Goal: Communication & Community: Answer question/provide support

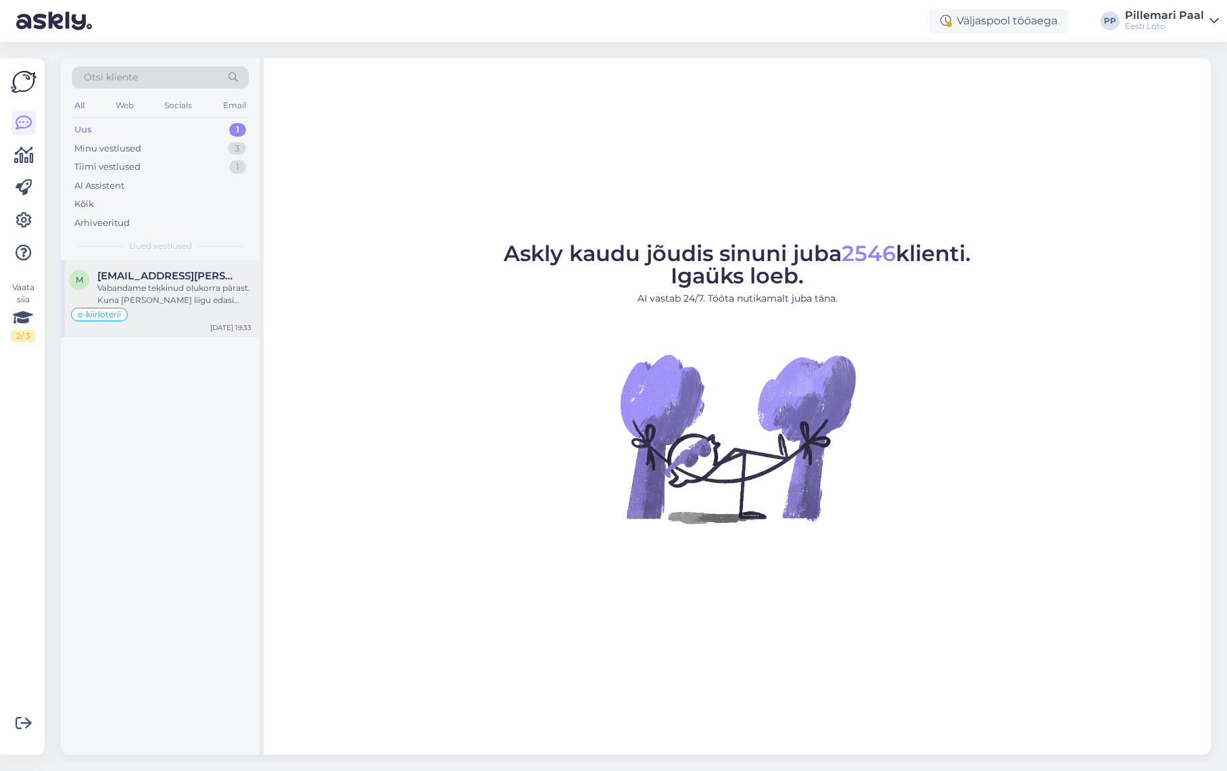
click at [185, 290] on div "Vabandame tekkinud olukorra pärast. Kuna [PERSON_NAME] liigu edasi [PERSON_NAME…" at bounding box center [174, 294] width 154 height 24
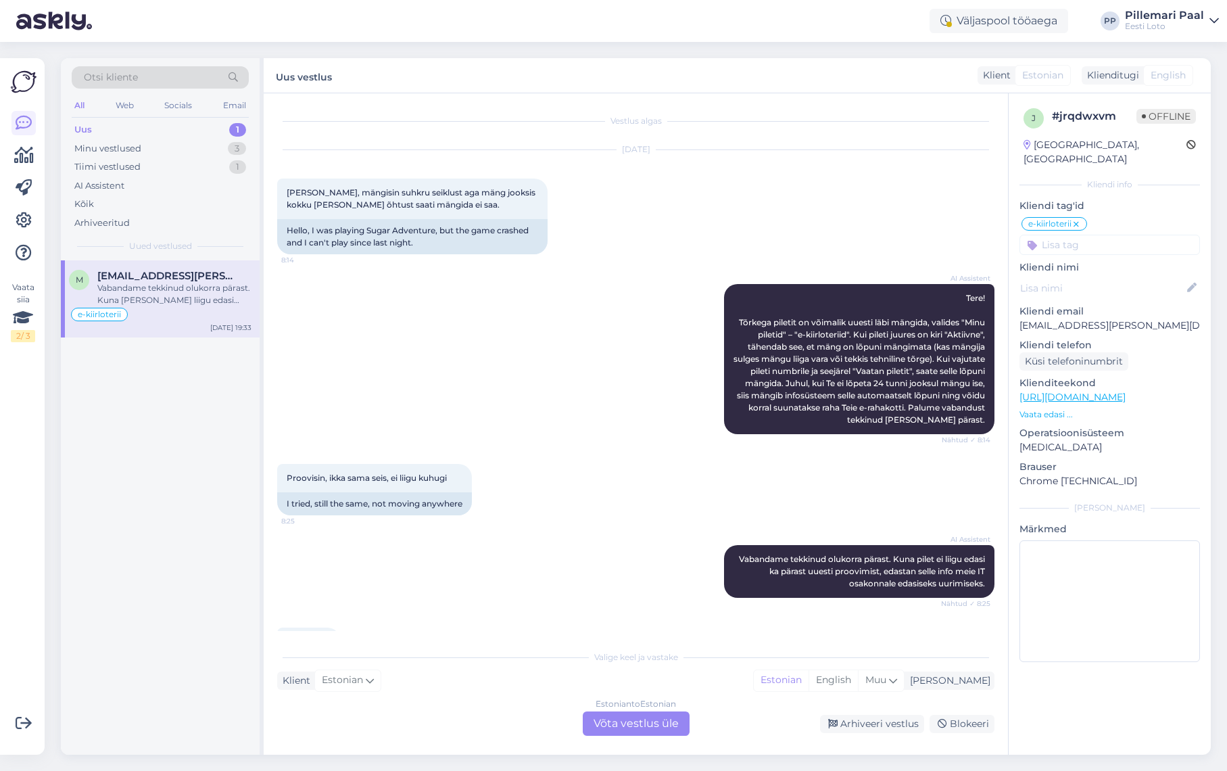
scroll to position [1094, 0]
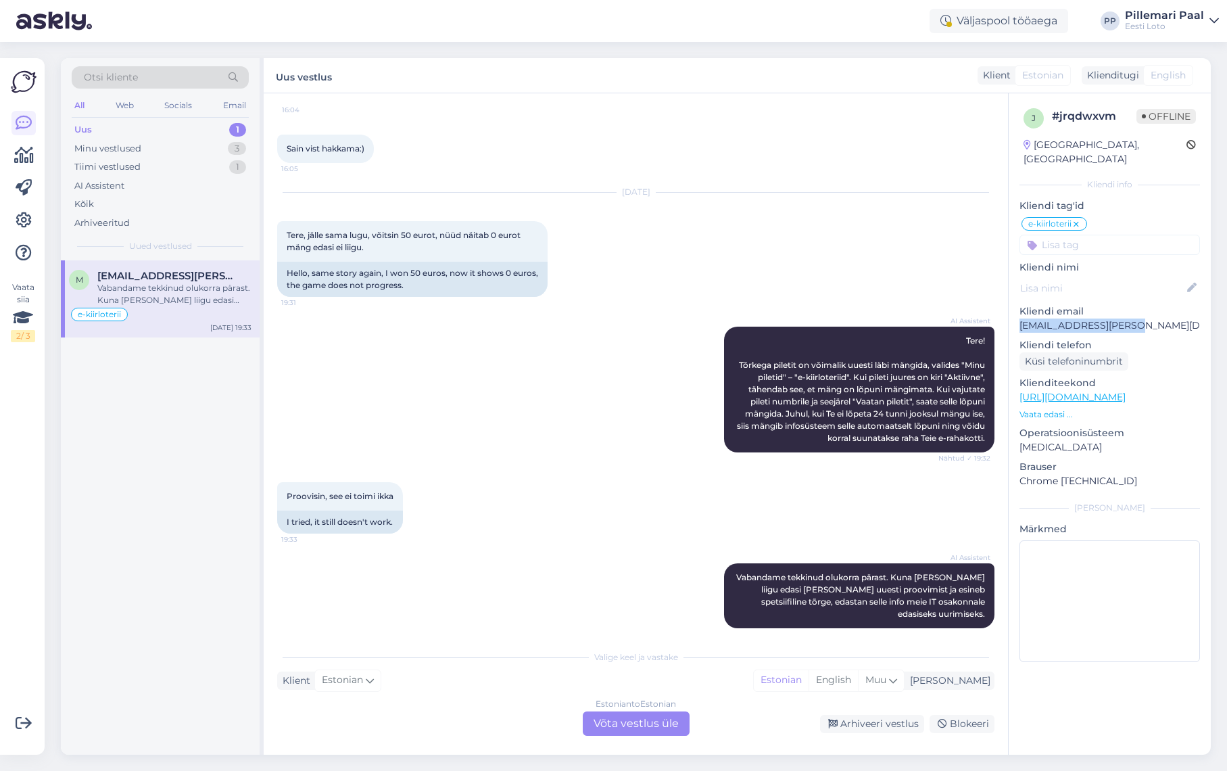
drag, startPoint x: 1146, startPoint y: 312, endPoint x: 1015, endPoint y: 312, distance: 131.1
click at [1015, 312] on div "j # jrqdwxvm Offline Estonia, Tallinn Kliendi info Kliendi tag'id e-kiirloterii…" at bounding box center [1110, 387] width 202 height 589
copy p "[EMAIL_ADDRESS][PERSON_NAME][DOMAIN_NAME]"
click at [654, 717] on div "Estonian to Estonian Võta vestlus üle" at bounding box center [636, 723] width 107 height 24
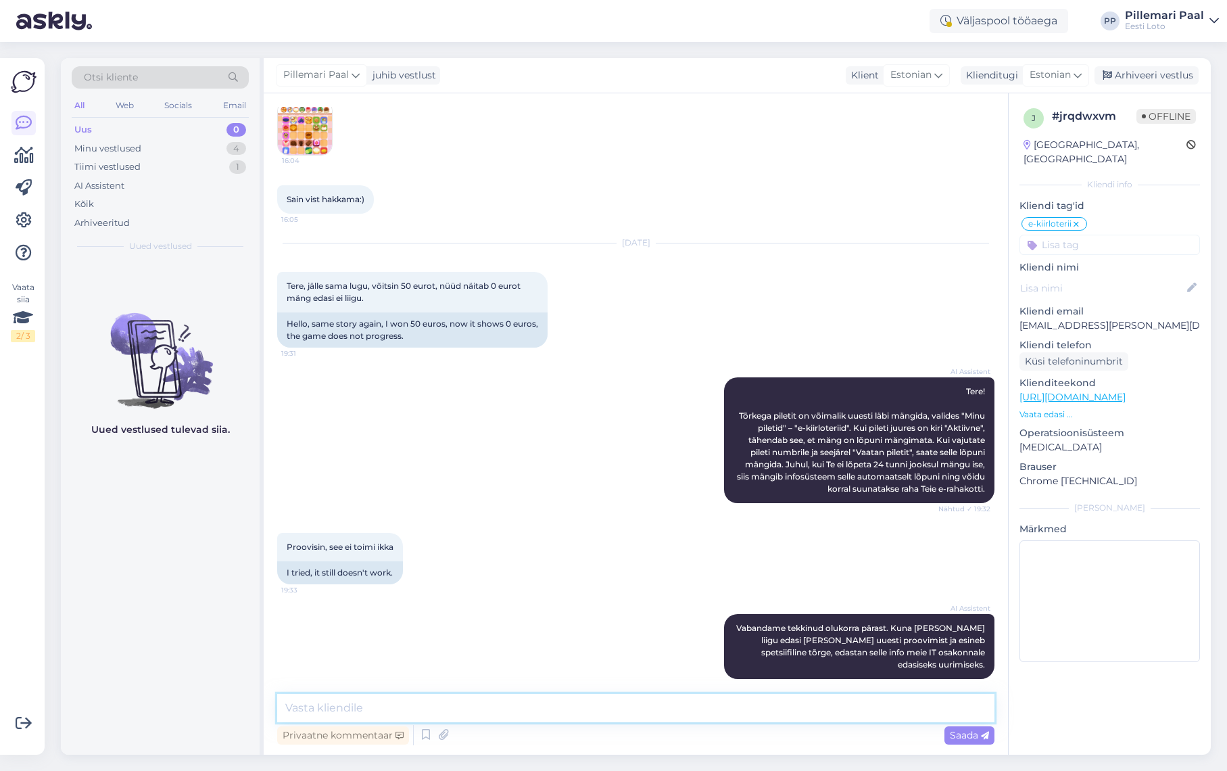
click at [561, 708] on textarea at bounding box center [635, 708] width 717 height 28
type textarea "Täpsemaks kontrollimiseks teatage ka pileti number."
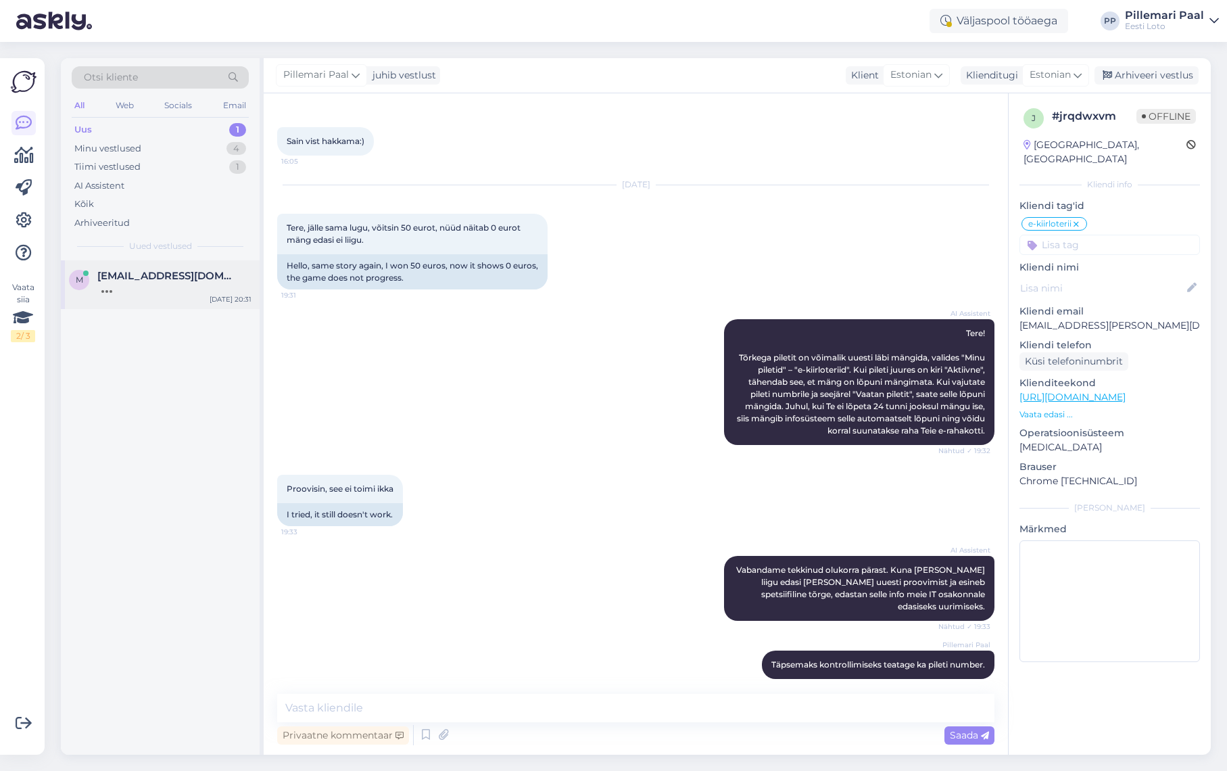
click at [173, 272] on span "move90@mail.ru" at bounding box center [167, 276] width 141 height 12
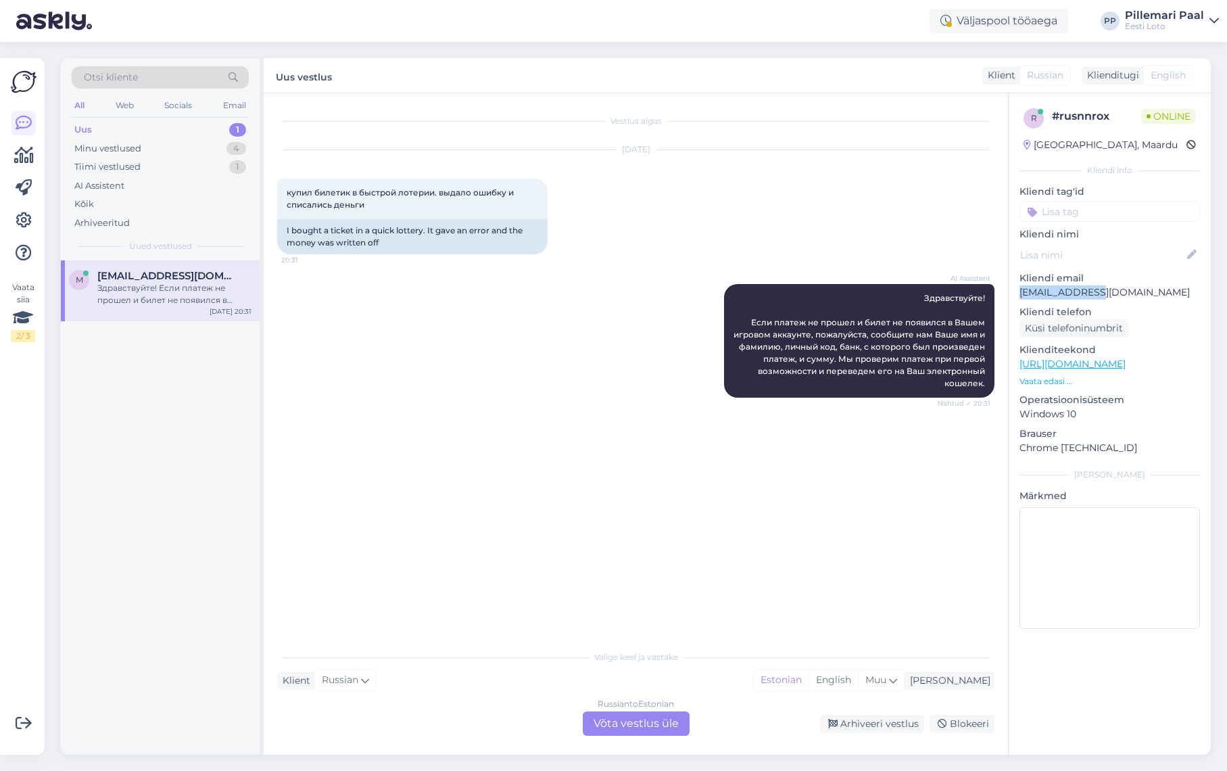
drag, startPoint x: 1076, startPoint y: 295, endPoint x: 1013, endPoint y: 295, distance: 62.9
click at [1013, 295] on div "r # rusnnrox Online Estonia, Maardu Kliendi info Kliendi tag'id Kliendi nimi Kl…" at bounding box center [1110, 371] width 202 height 556
copy p "move90@mail.ru"
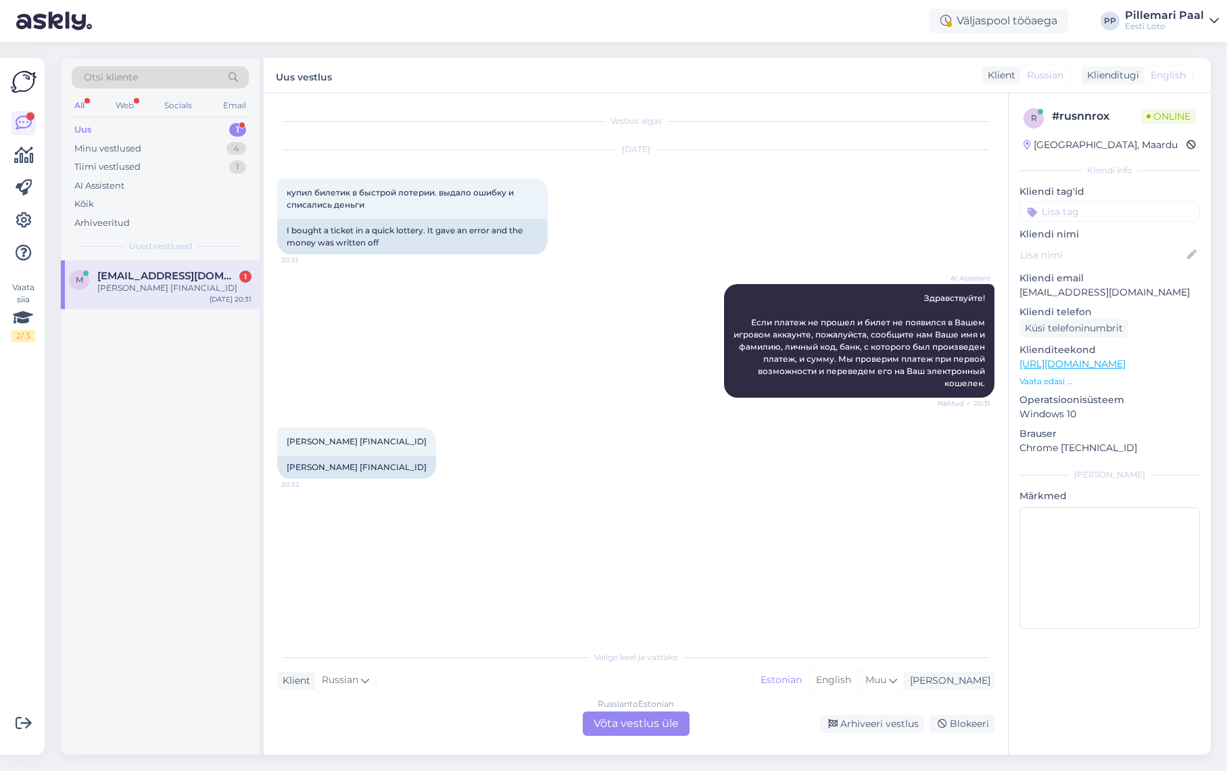
click at [641, 721] on div "Russian to Estonian Võta vestlus üle" at bounding box center [636, 723] width 107 height 24
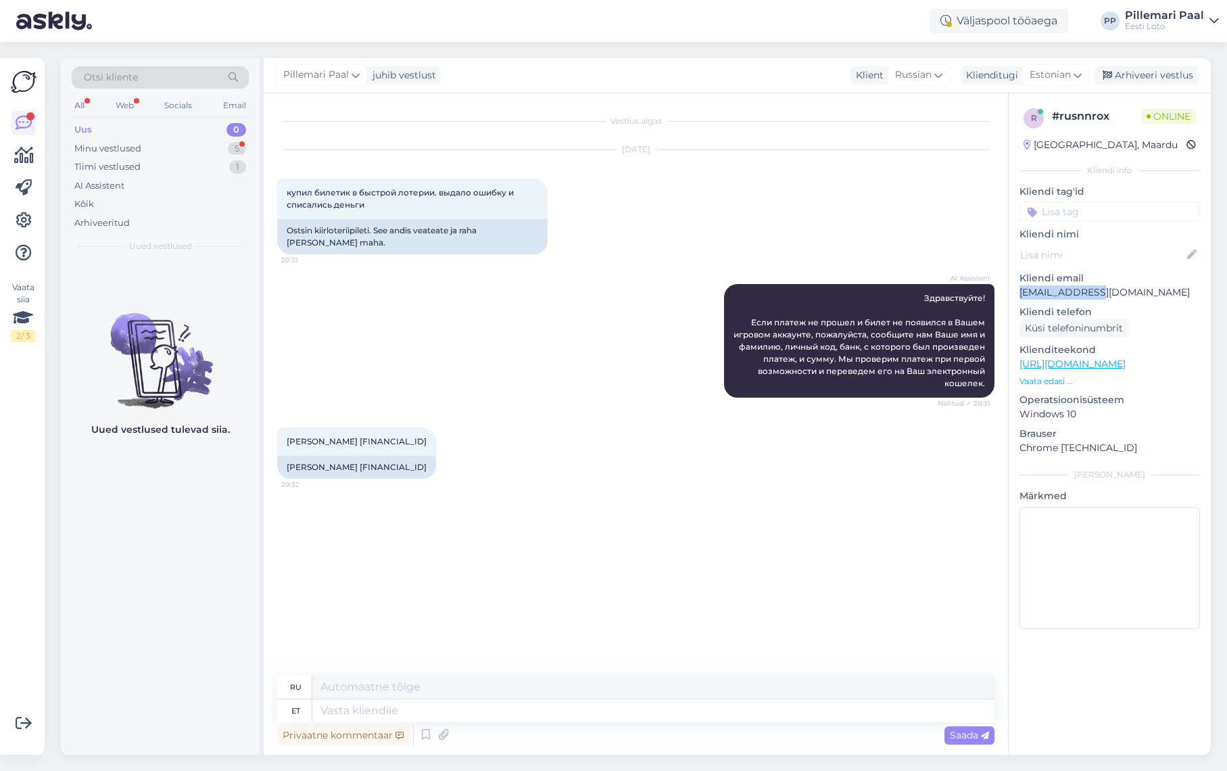
drag, startPoint x: 1112, startPoint y: 292, endPoint x: 1021, endPoint y: 289, distance: 91.3
click at [1021, 289] on p "move90@mail.ru" at bounding box center [1109, 292] width 180 height 14
copy p "move90@mail.ru"
click at [399, 708] on textarea at bounding box center [653, 710] width 682 height 23
paste textarea "Teie E-kiirloterii pileti ostmisel ilmnes tehniline tõrge, mistõttu see tühista…"
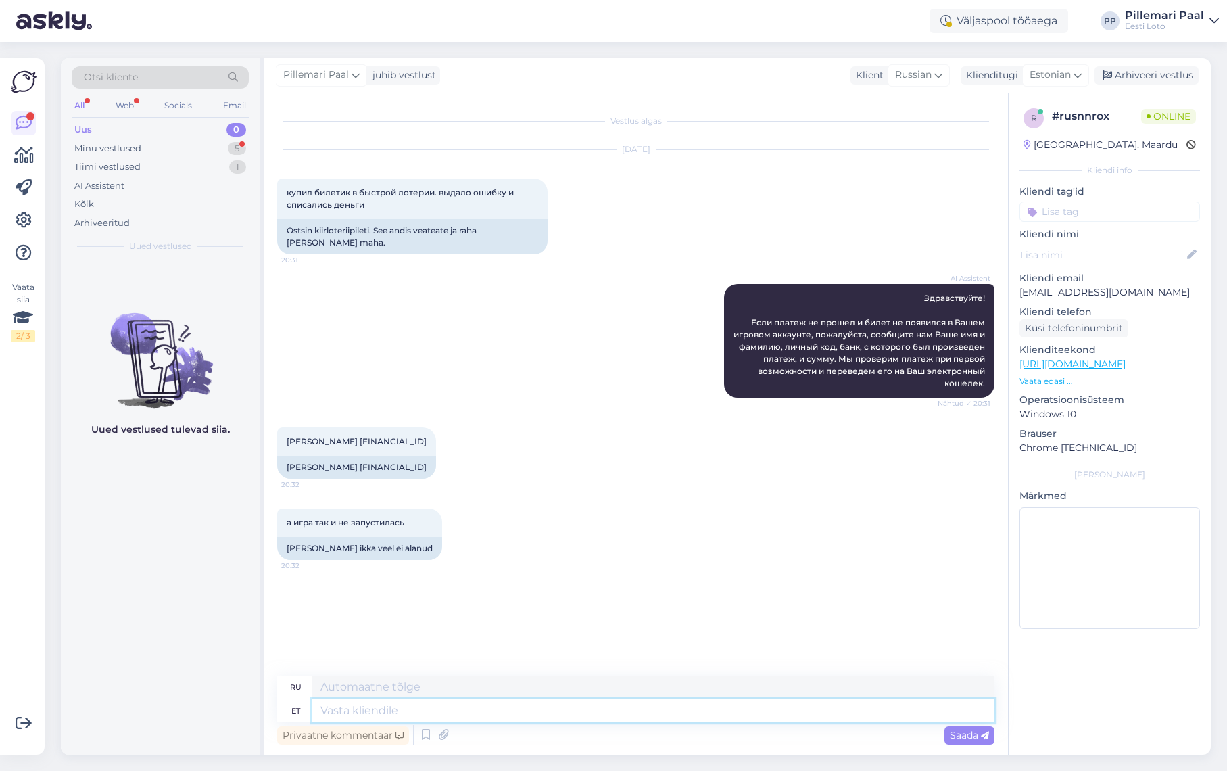
type textarea "Teie E-kiirloterii pileti ostmisel ilmnes tehniline tõrge, mistõttu see tühista…"
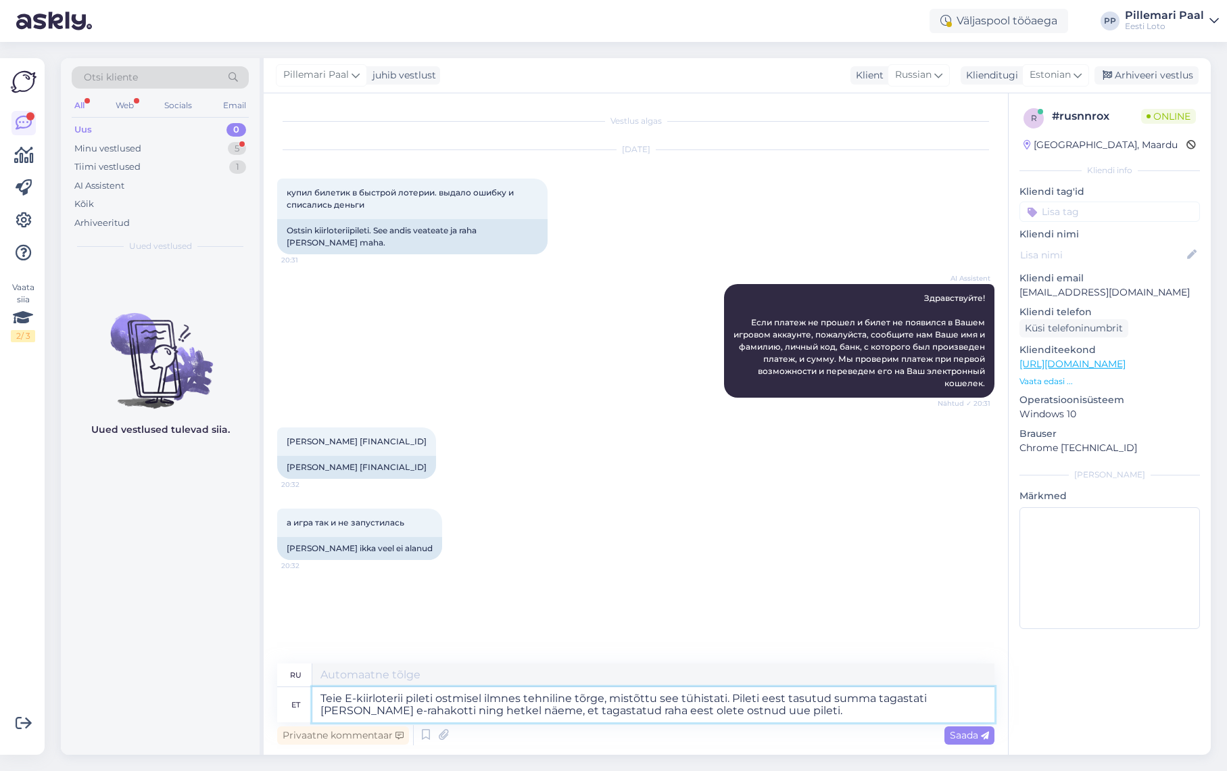
type textarea "При покупке вашего лотерейного билета E-Quick произошла техническая ошибка, поэ…"
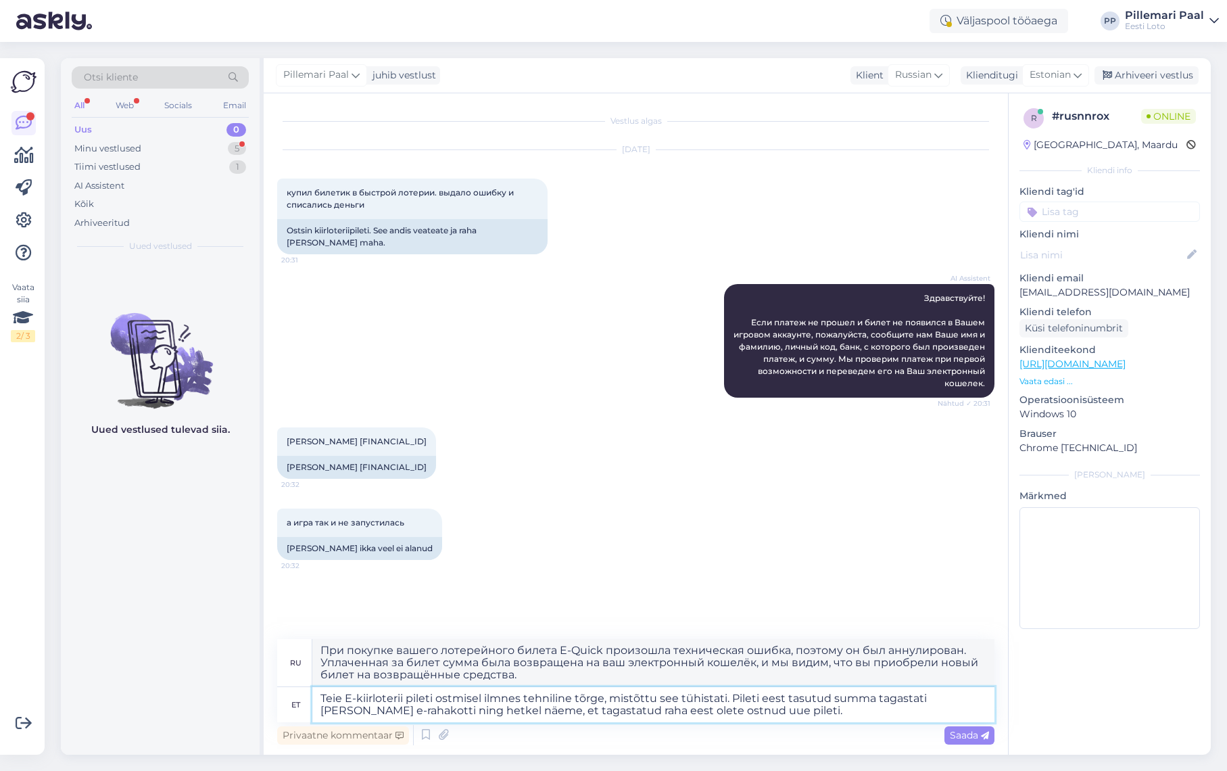
drag, startPoint x: 748, startPoint y: 711, endPoint x: 376, endPoint y: 711, distance: 371.8
click at [376, 711] on textarea "Teie E-kiirloterii pileti ostmisel ilmnes tehniline tõrge, mistõttu see tühista…" at bounding box center [653, 704] width 682 height 35
type textarea "Teie E-kiirloterii pileti ostmisel ilmnes tehniline tõrge, mistõttu see tühista…"
type textarea "При покупке вашего лотерейного билета E-Quick произошла техническая ошибка, поэ…"
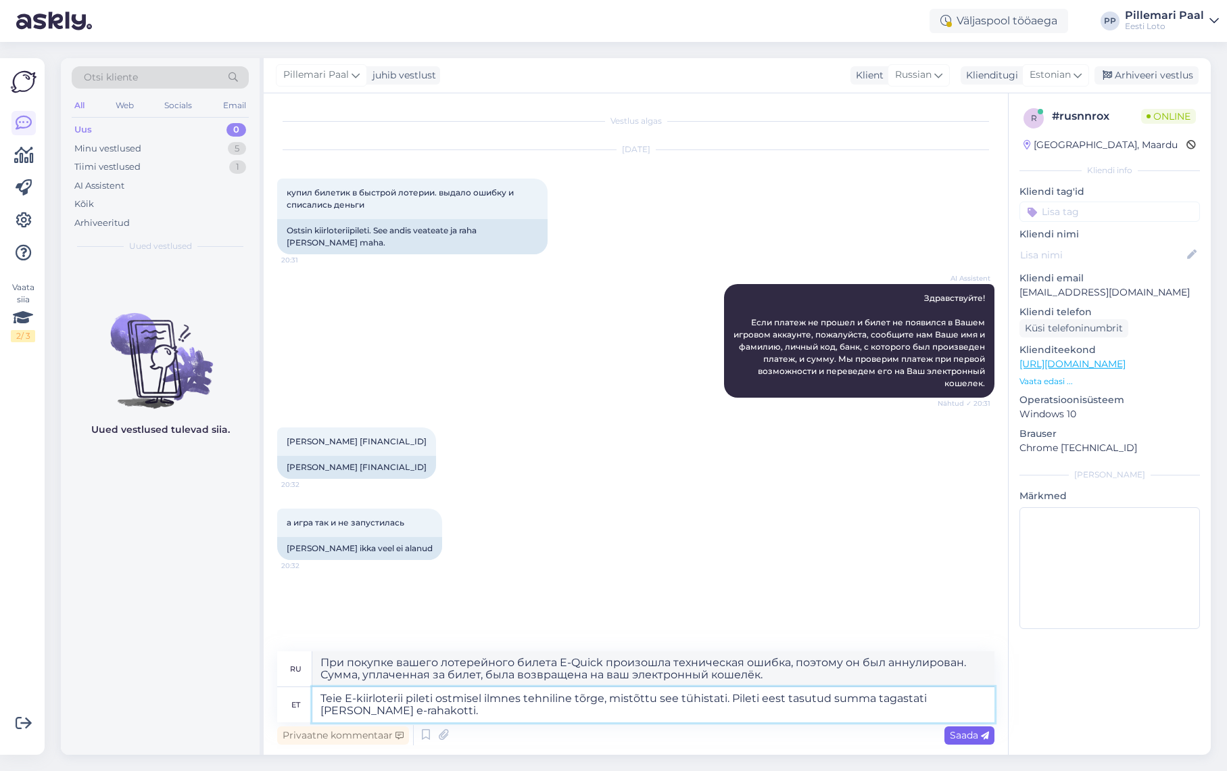
type textarea "Teie E-kiirloterii pileti ostmisel ilmnes tehniline tõrge, mistõttu see tühista…"
click at [978, 740] on span "Saada" at bounding box center [969, 735] width 39 height 12
type textarea "При покупке билета E-Instant Lottery произошла техническая ошибка, из-за которо…"
click at [970, 738] on span "Saada" at bounding box center [969, 735] width 39 height 12
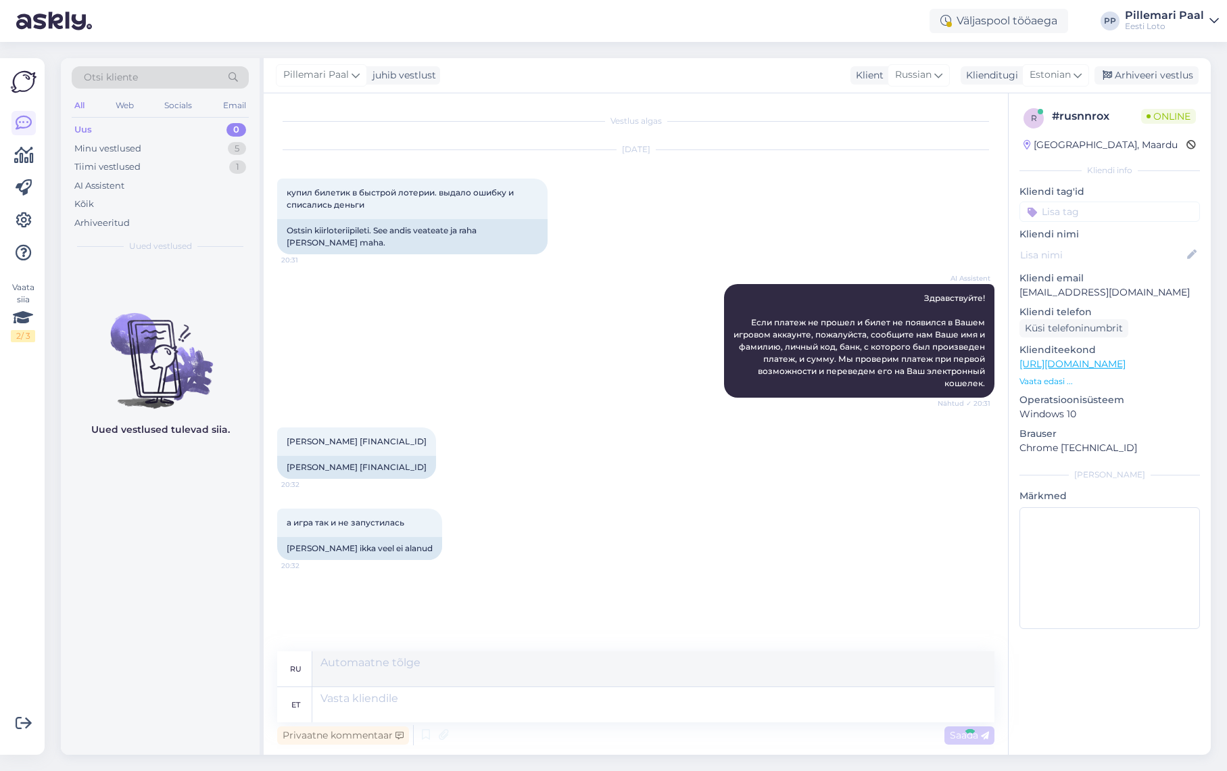
scroll to position [41, 0]
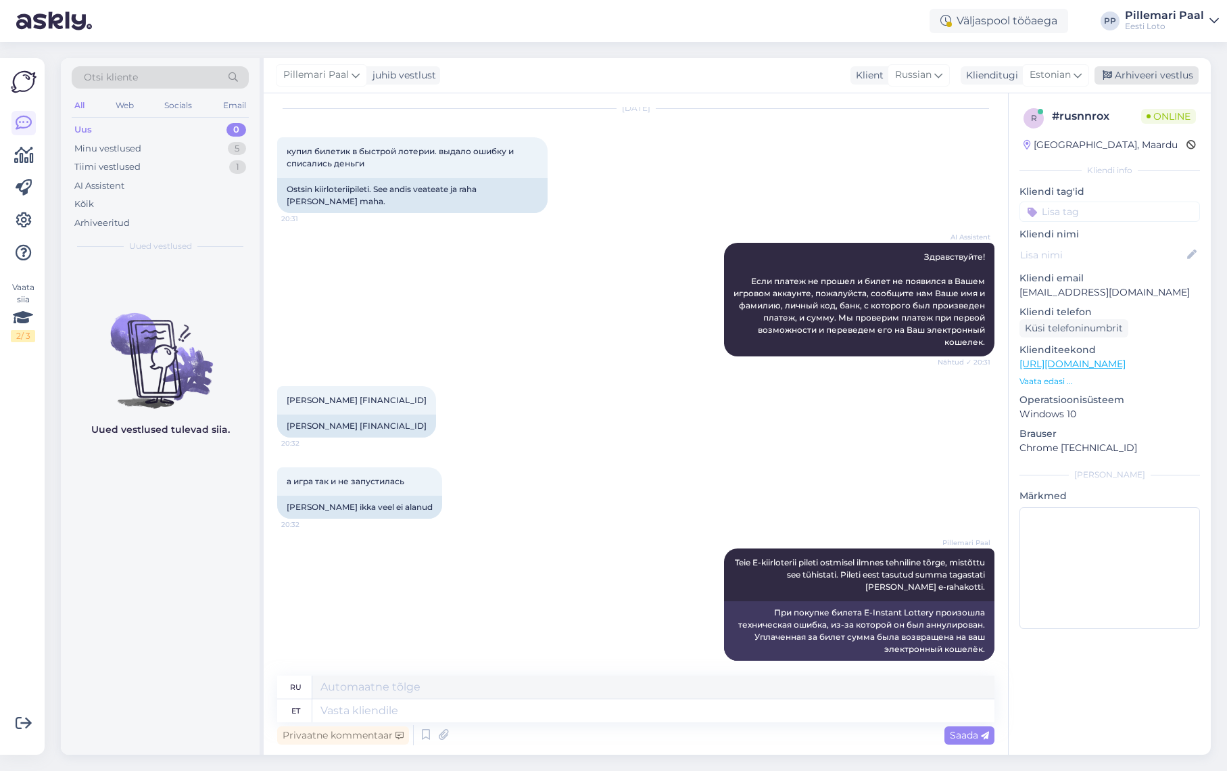
click at [1143, 80] on div "Arhiveeri vestlus" at bounding box center [1146, 75] width 104 height 18
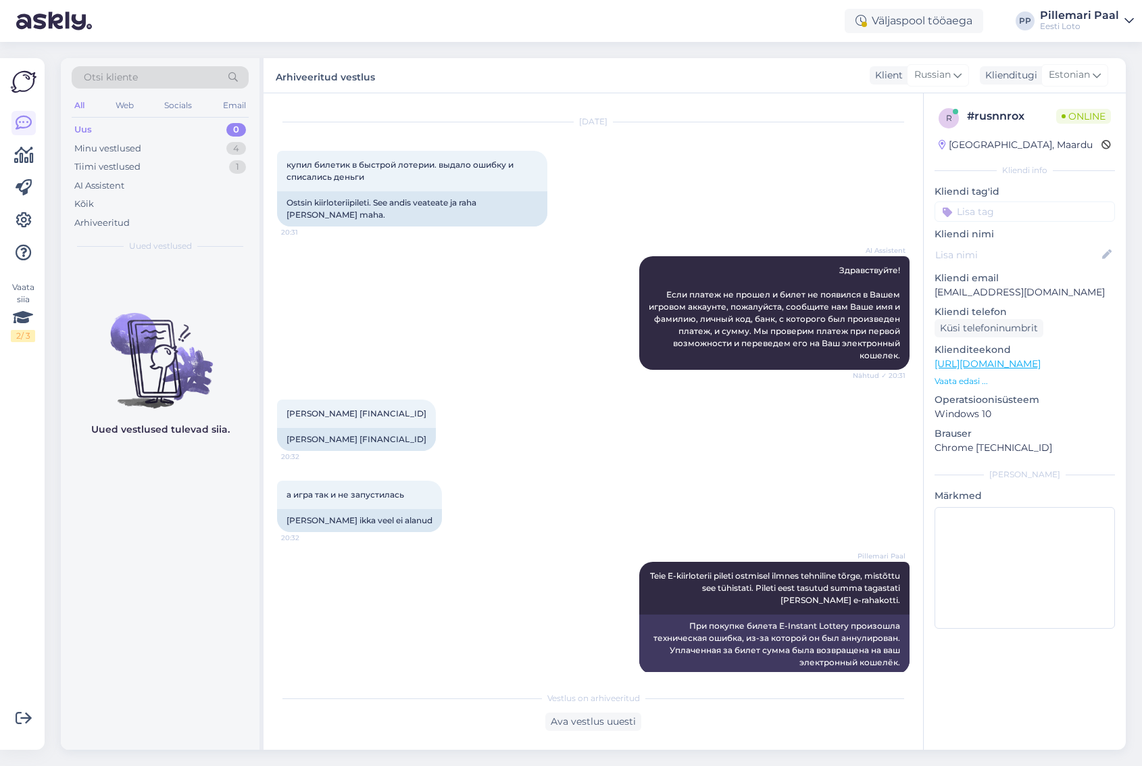
scroll to position [32, 0]
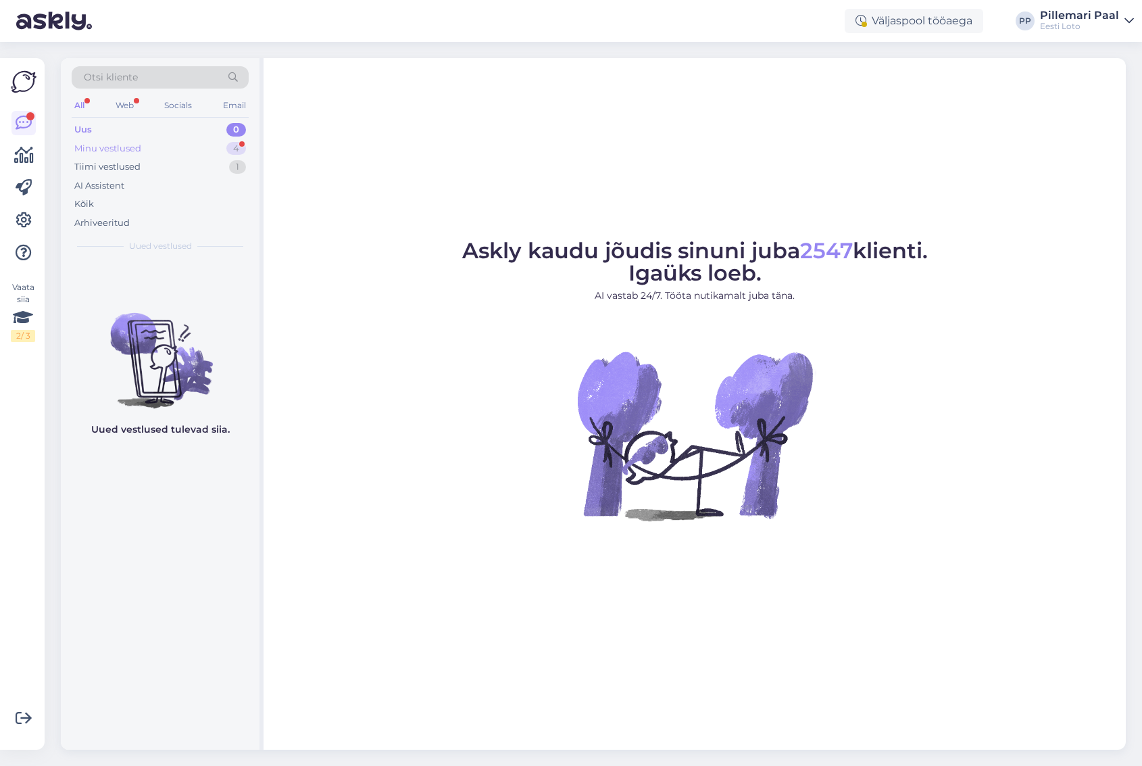
click at [128, 151] on div "Minu vestlused" at bounding box center [107, 149] width 67 height 14
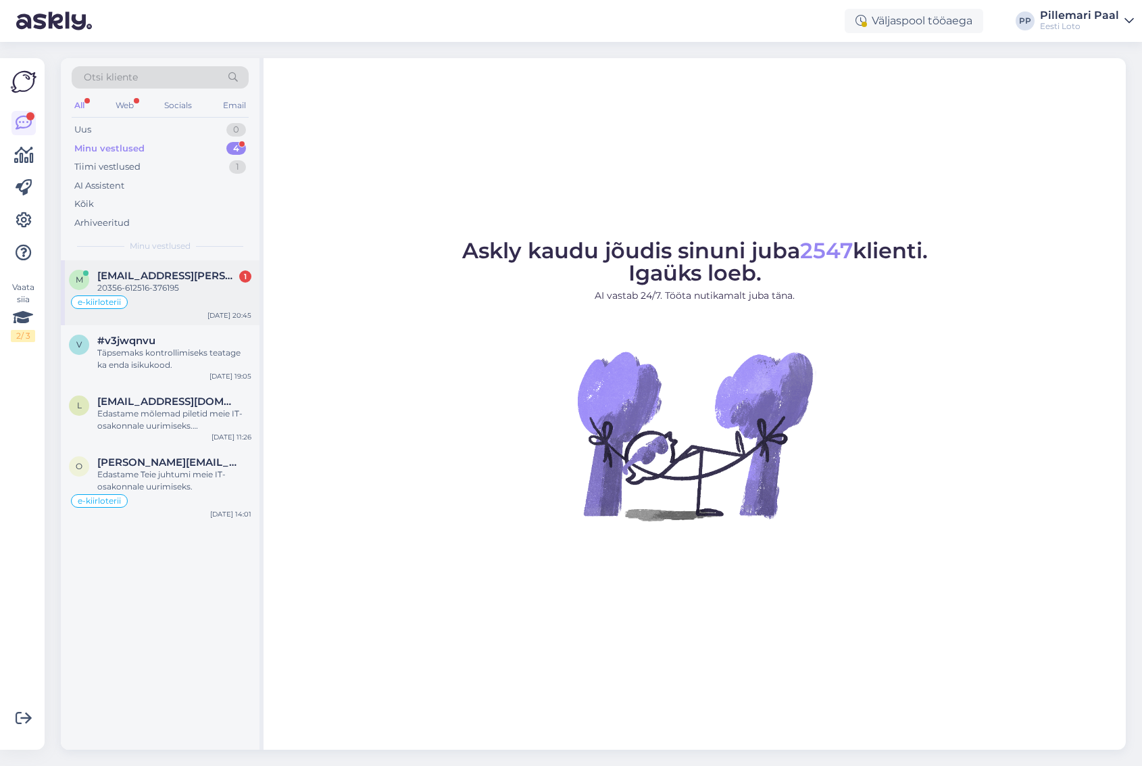
click at [147, 285] on div "20356-612516-376195" at bounding box center [174, 288] width 154 height 12
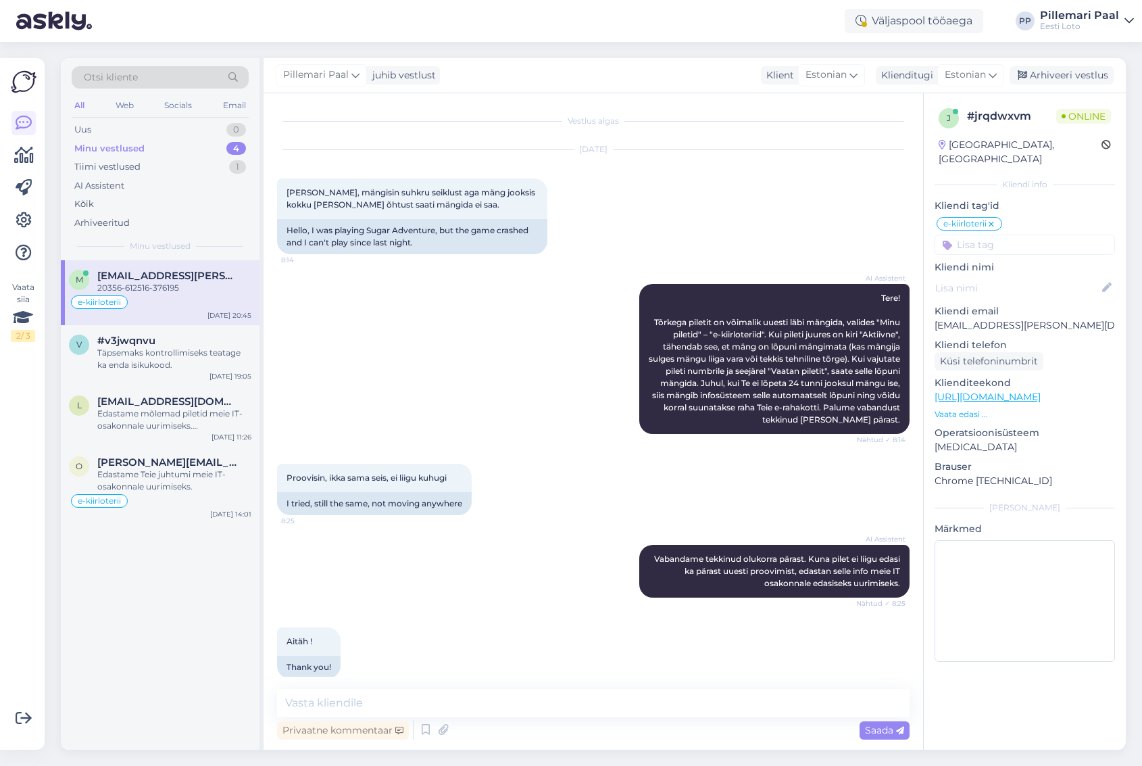
scroll to position [1165, 0]
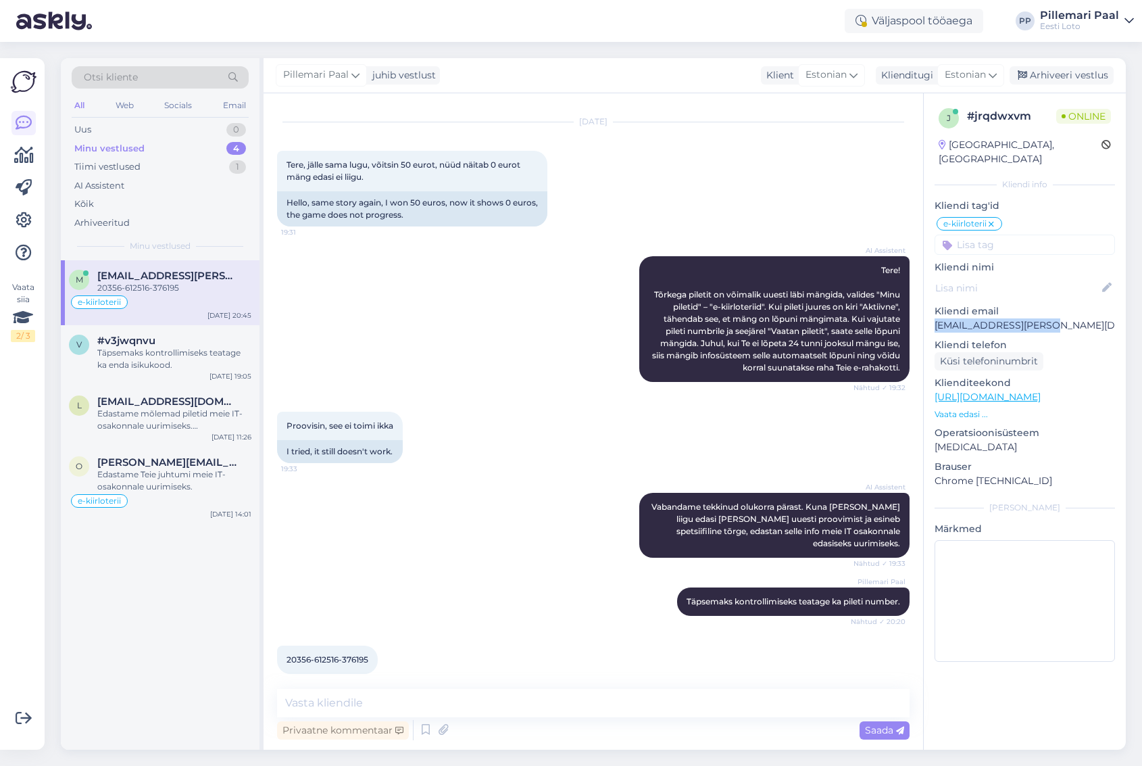
drag, startPoint x: 1061, startPoint y: 308, endPoint x: 934, endPoint y: 313, distance: 127.2
click at [934, 313] on div "j # jrqdwxvm Online [GEOGRAPHIC_DATA], [GEOGRAPHIC_DATA] Kliendi info Kliendi t…" at bounding box center [1025, 387] width 202 height 589
copy p "[EMAIL_ADDRESS][PERSON_NAME][DOMAIN_NAME]"
click at [475, 702] on textarea at bounding box center [593, 703] width 633 height 28
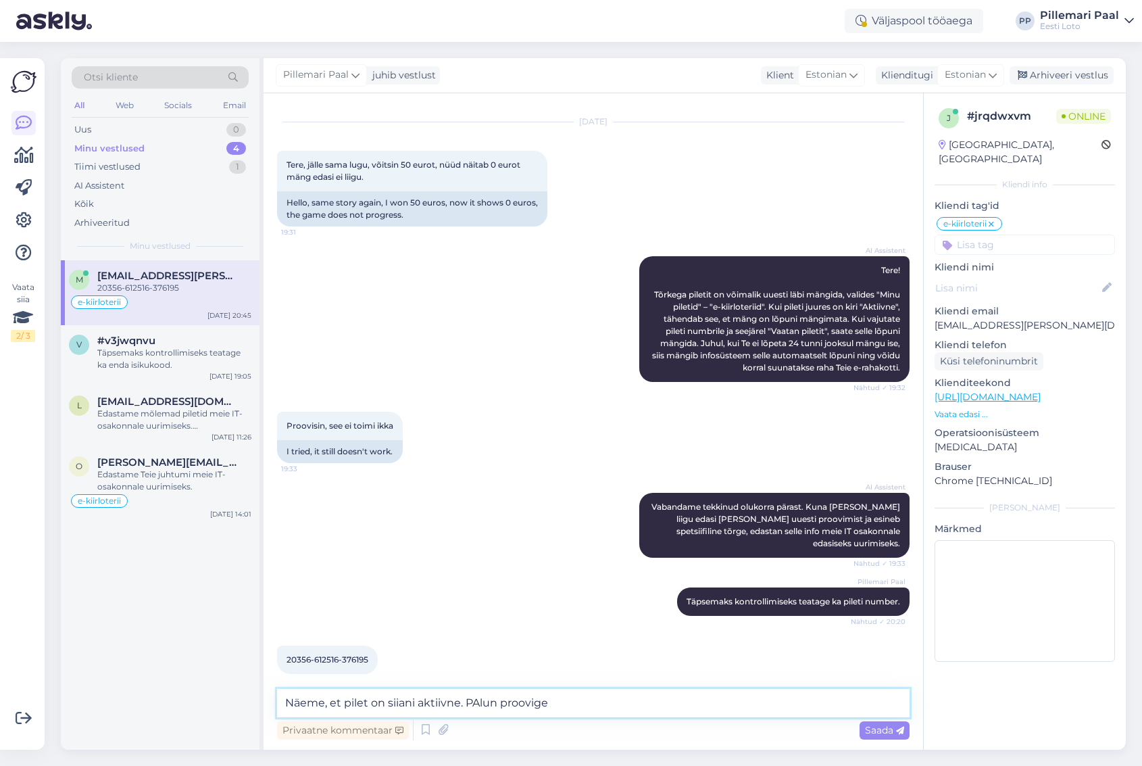
click at [477, 701] on textarea "Näeme, et pilet on siiani aktiivne. PAlun proovige" at bounding box center [593, 703] width 633 height 28
click at [575, 702] on textarea "Näeme, et pilet on siiani aktiivne. Palun proovige" at bounding box center [593, 703] width 633 height 28
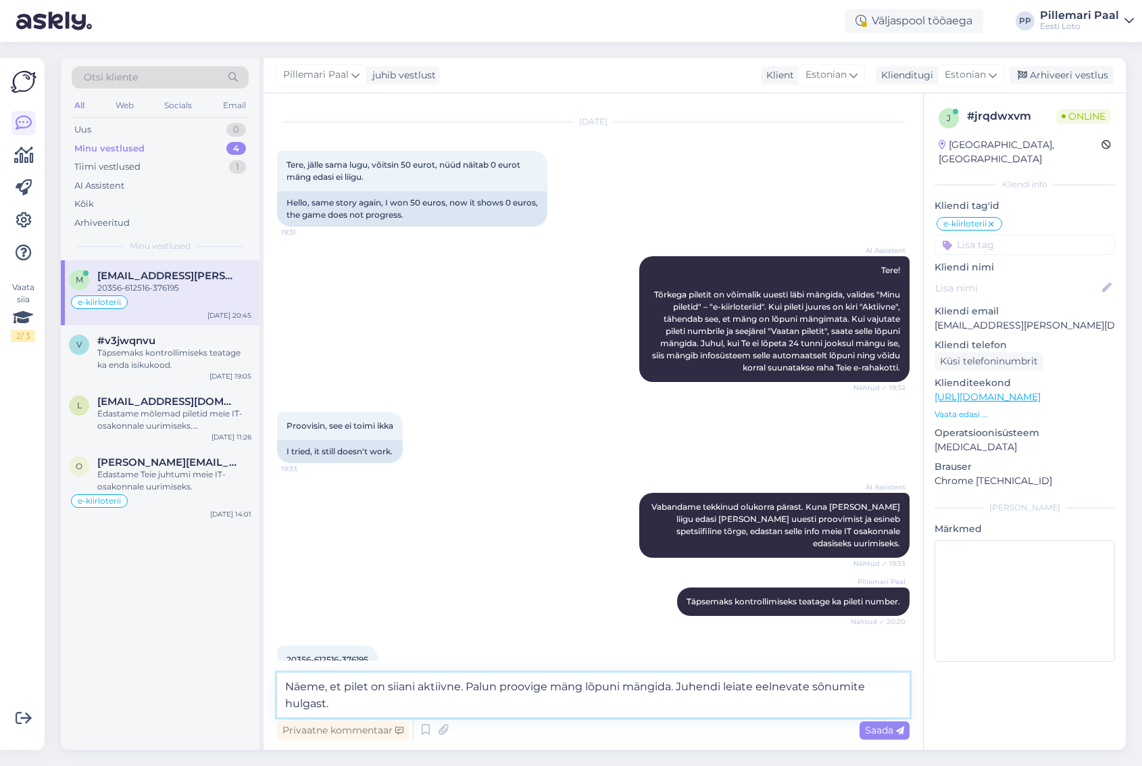
drag, startPoint x: 723, startPoint y: 683, endPoint x: 729, endPoint y: 712, distance: 29.7
click at [723, 683] on textarea "Näeme, et pilet on siiani aktiivne. Palun proovige mäng lõpuni mängida. Juhendi…" at bounding box center [593, 695] width 633 height 45
type textarea "Näeme, et pilet on siiani aktiivne. Palun proovige mäng lõpuni mängida. Juhendi…"
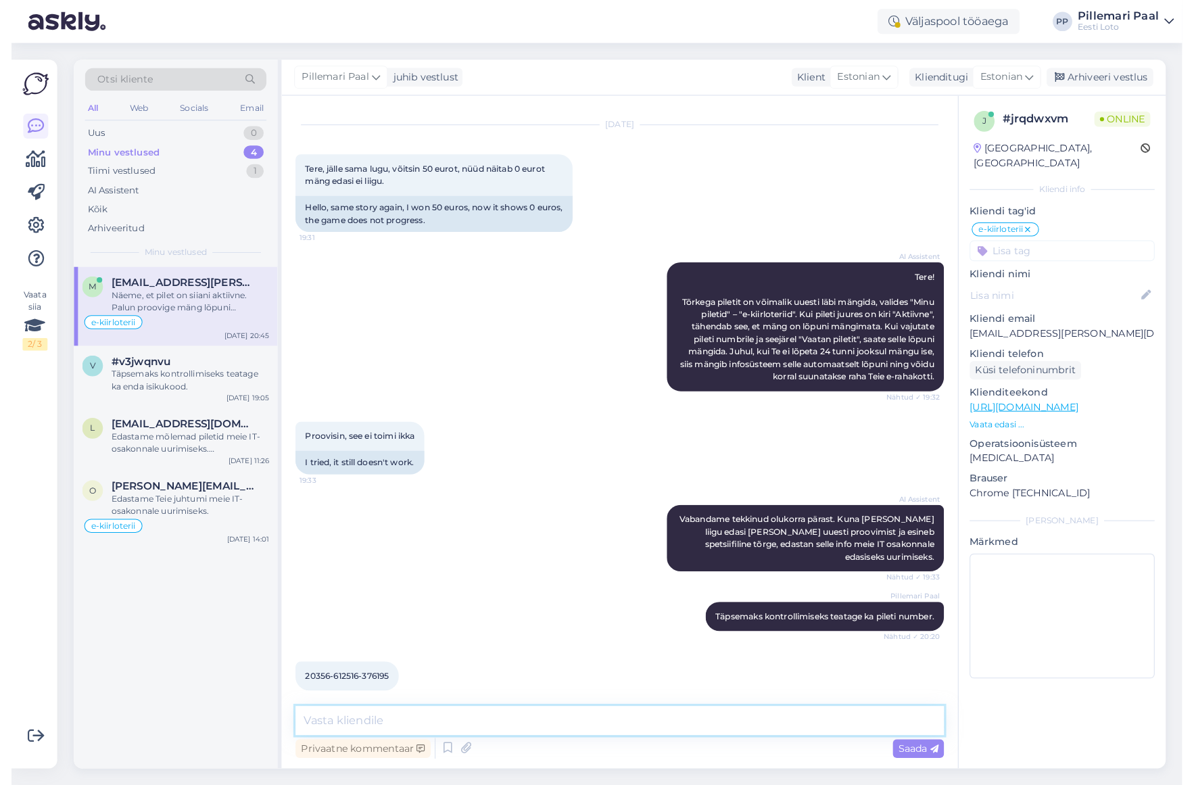
scroll to position [1247, 0]
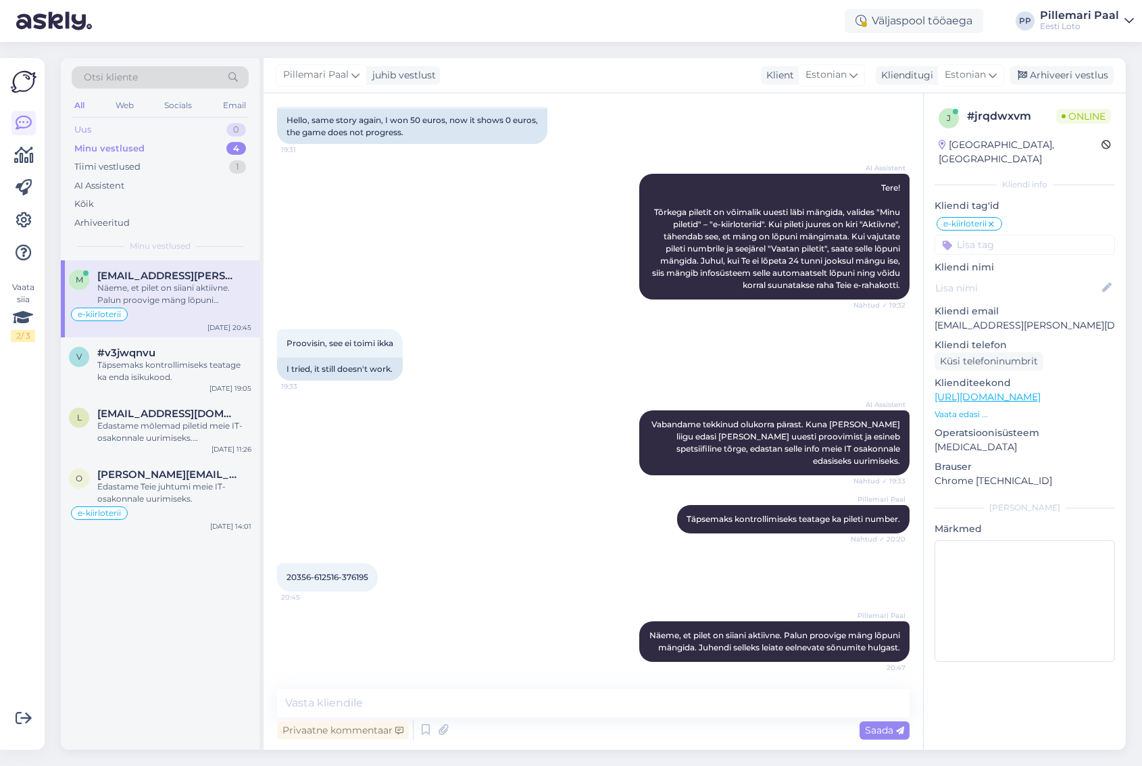
click at [107, 126] on div "Uus 0" at bounding box center [160, 129] width 177 height 19
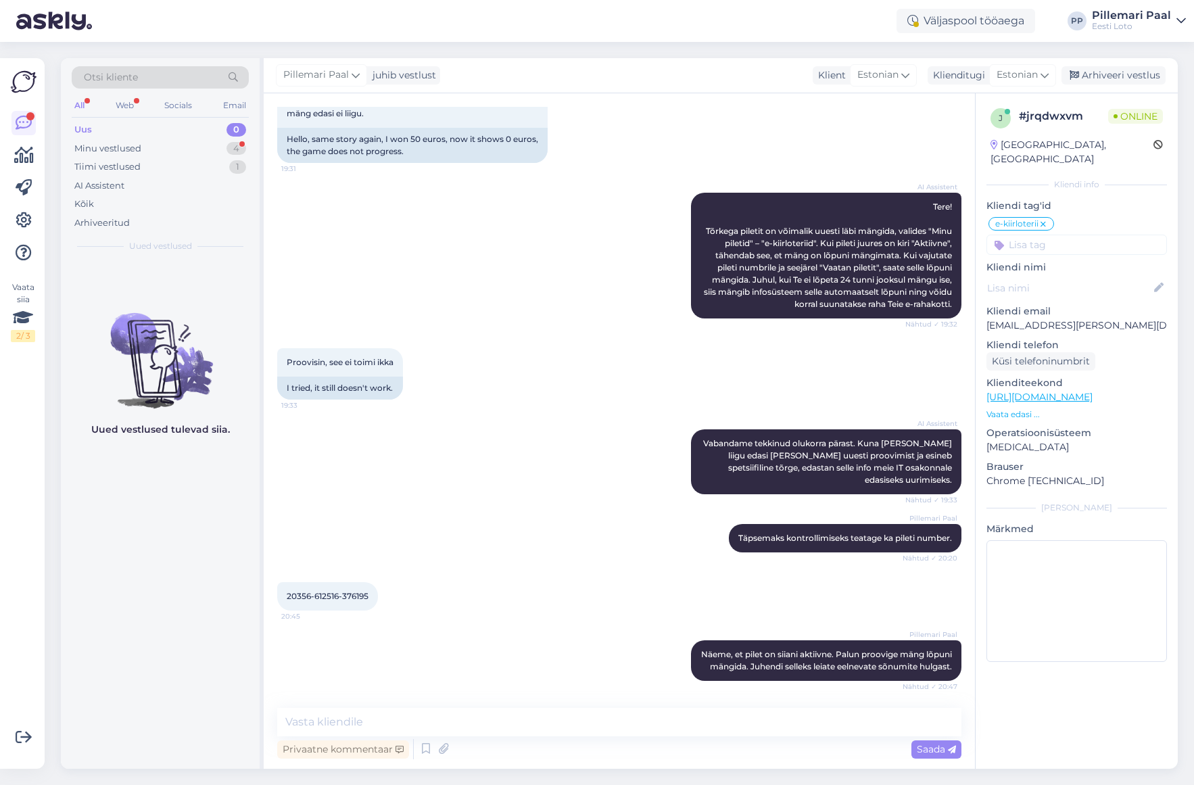
scroll to position [1286, 0]
